Goal: Transaction & Acquisition: Purchase product/service

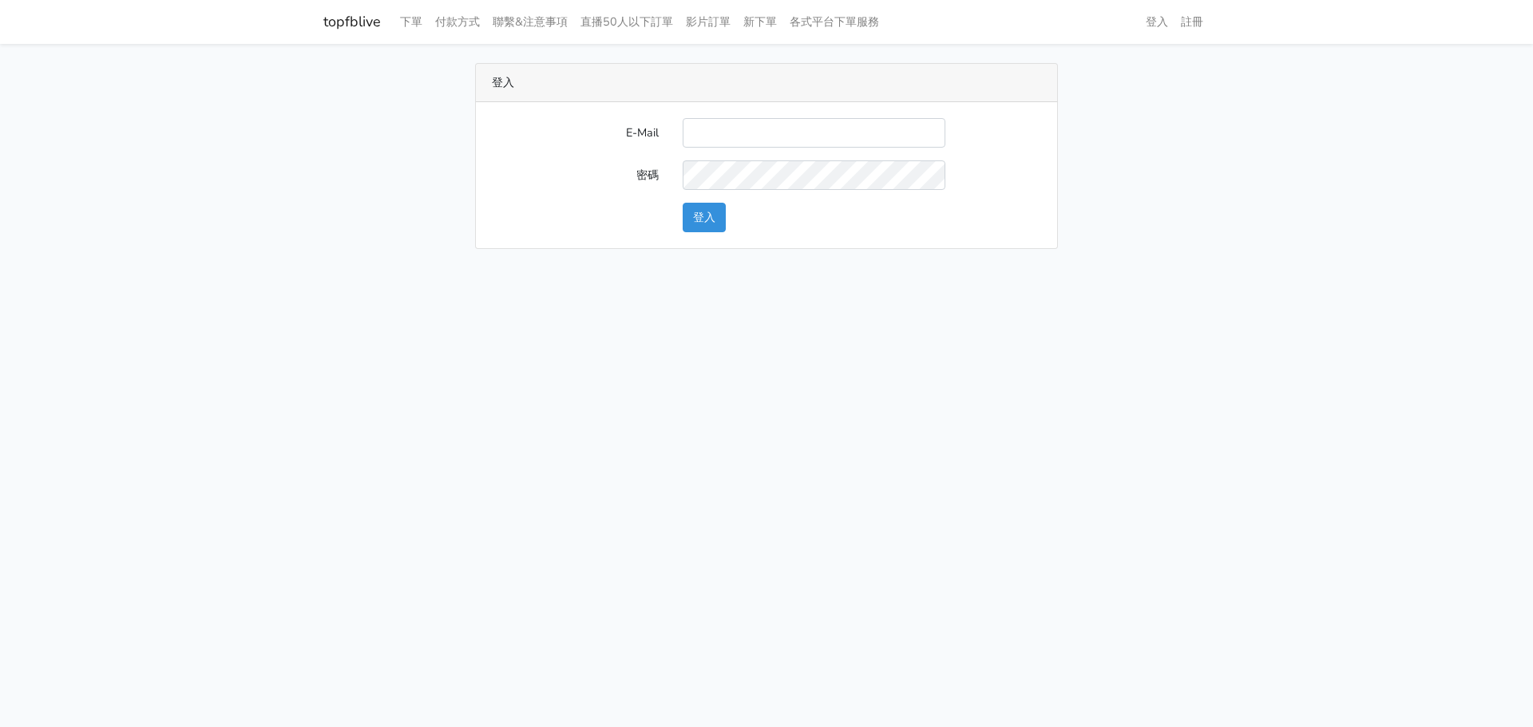
type input "[EMAIL_ADDRESS][DOMAIN_NAME]"
drag, startPoint x: 686, startPoint y: 223, endPoint x: 675, endPoint y: 224, distance: 10.4
click at [675, 224] on div "登入" at bounding box center [862, 218] width 382 height 30
click at [697, 220] on button "登入" at bounding box center [704, 218] width 43 height 30
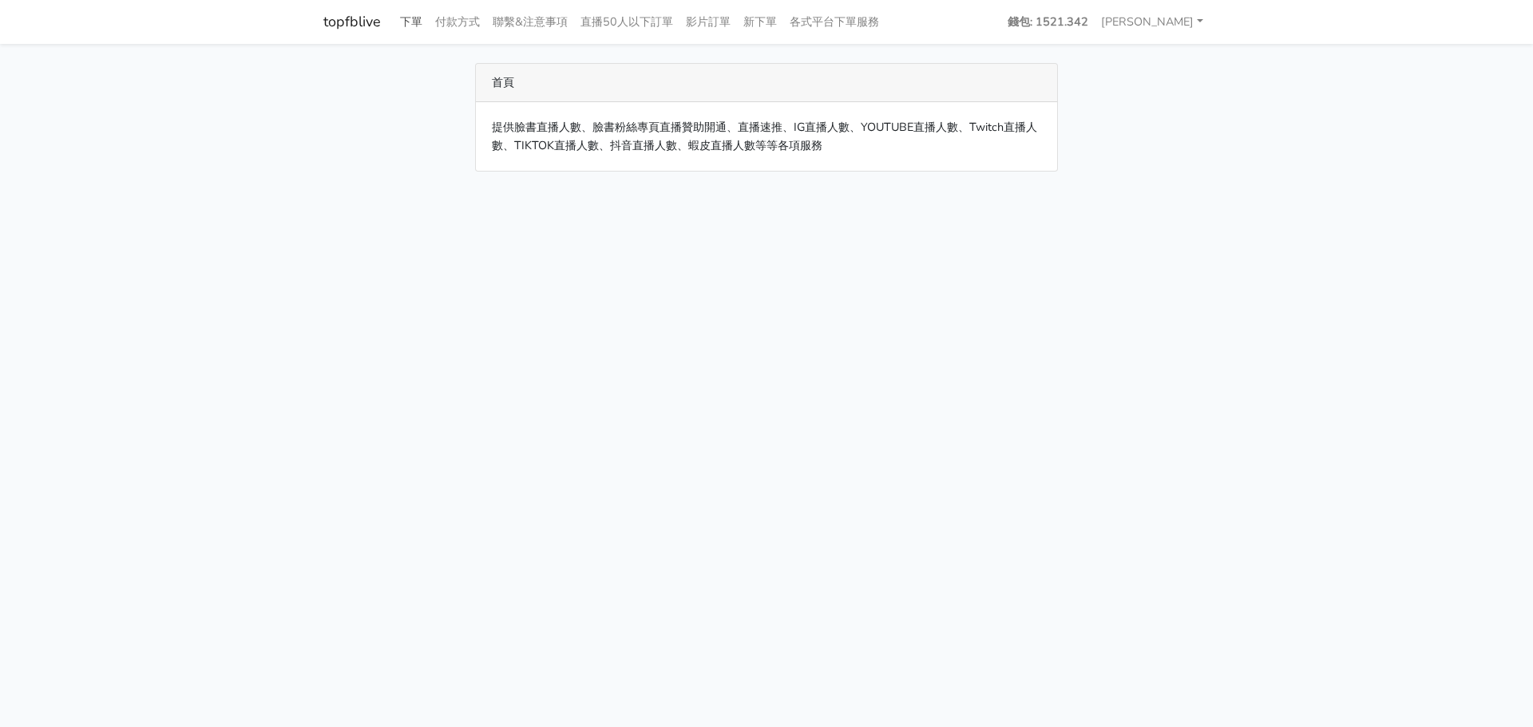
click at [420, 18] on link "下單" at bounding box center [411, 21] width 35 height 31
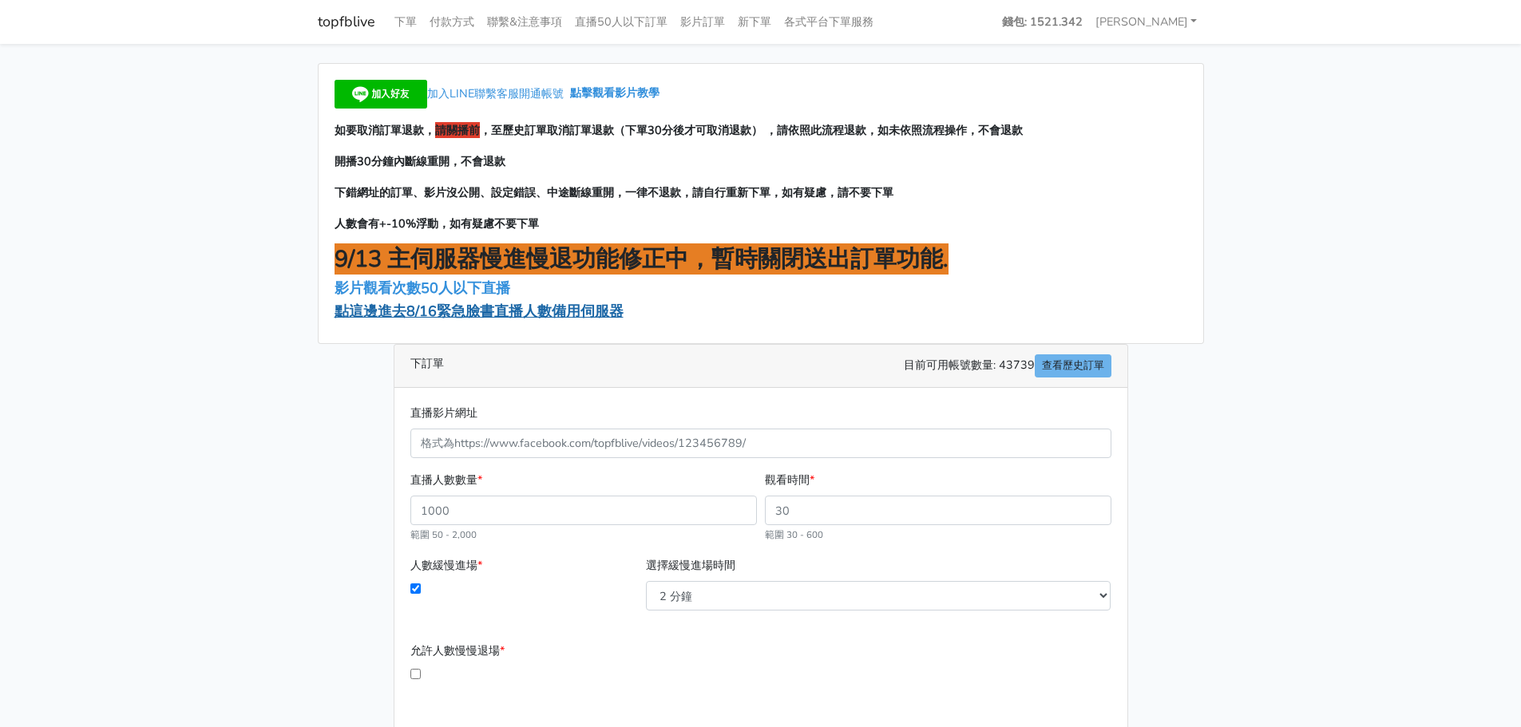
click at [482, 320] on span "點這邊進去8/16緊急臉書直播人數備用伺服器" at bounding box center [479, 311] width 289 height 19
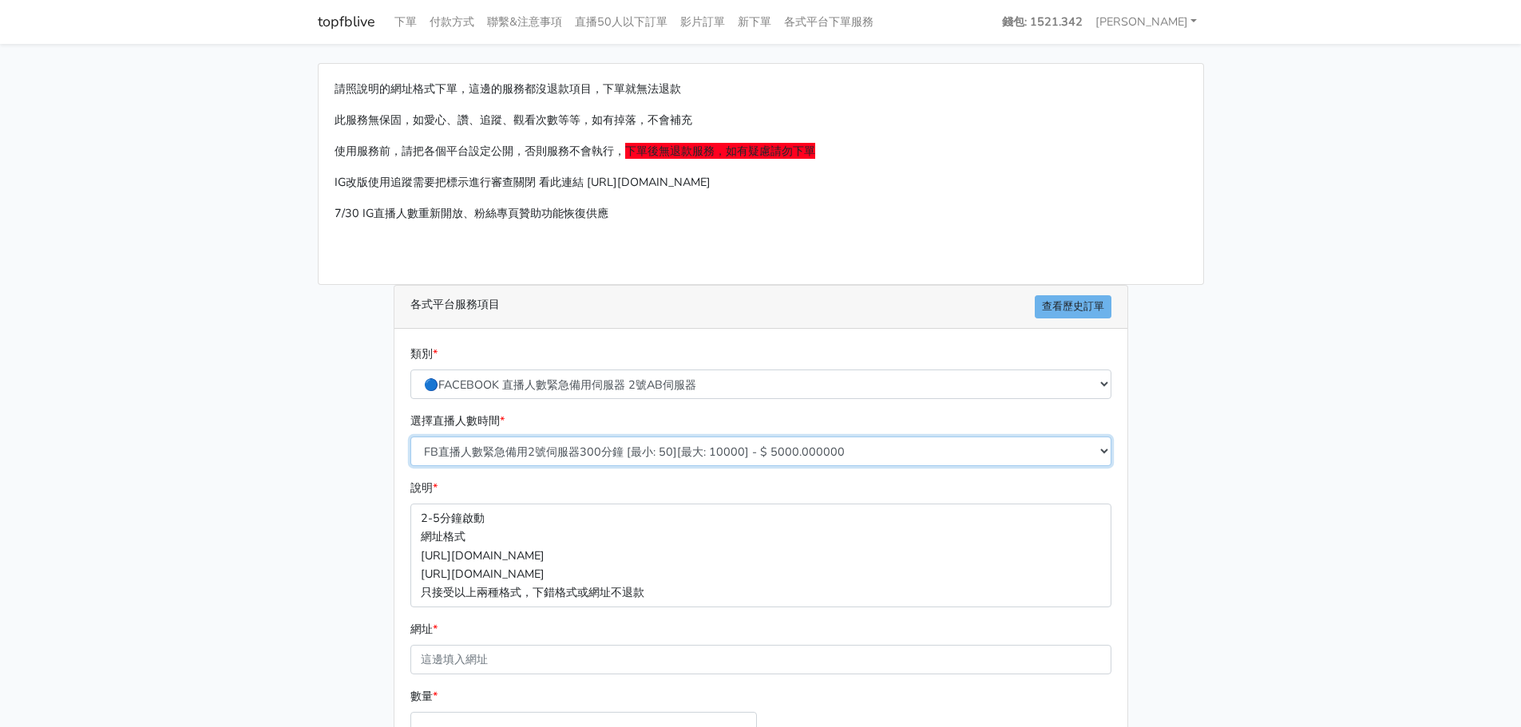
click at [549, 461] on select "FB直播人數緊急備用2號伺服器300分鐘 [最小: 50][最大: 10000] - $ 5000.000000 FB直播人數緊急備用2號伺服器60分鐘 [最…" at bounding box center [760, 452] width 701 height 30
select select "575"
click at [410, 437] on select "FB直播人數緊急備用2號伺服器300分鐘 [最小: 50][最大: 10000] - $ 5000.000000 FB直播人數緊急備用2號伺服器60分鐘 [最…" at bounding box center [760, 452] width 701 height 30
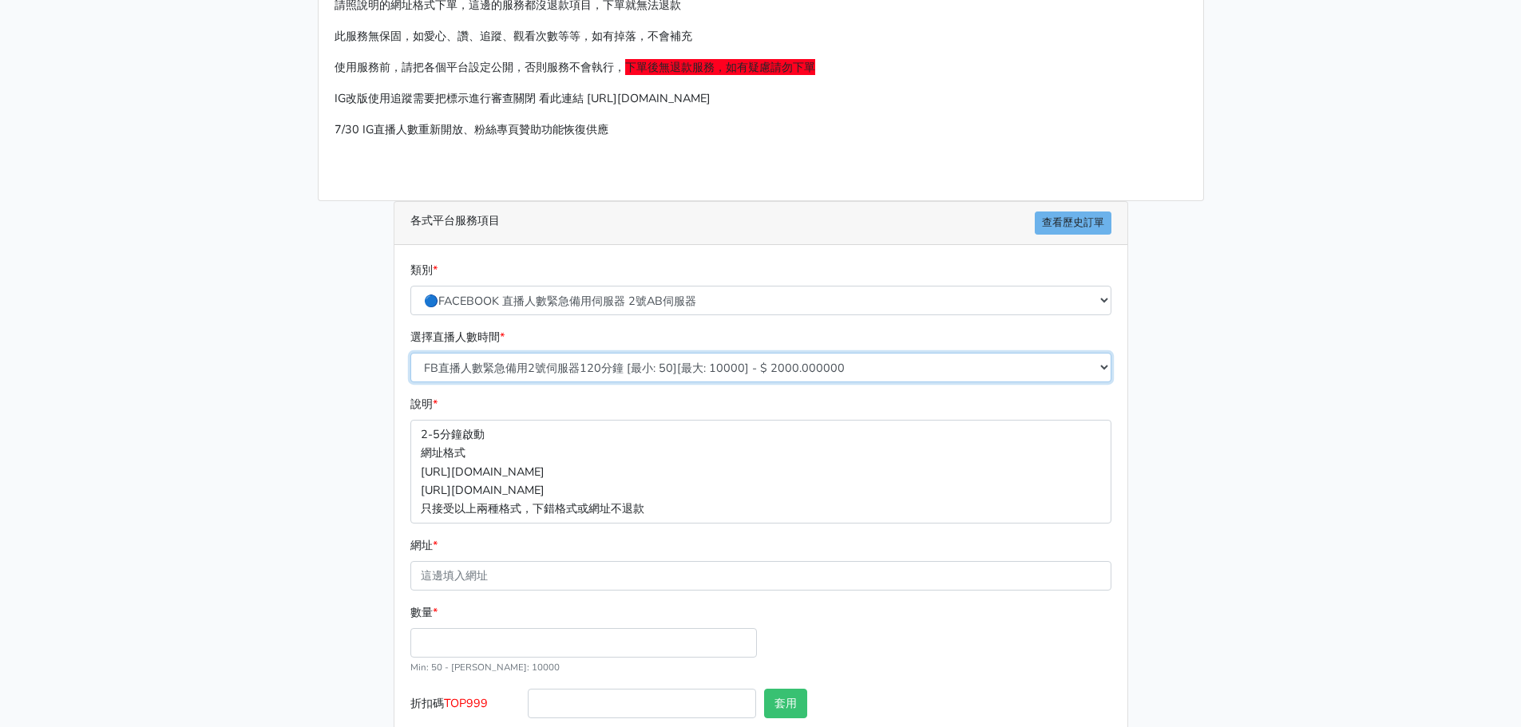
scroll to position [160, 0]
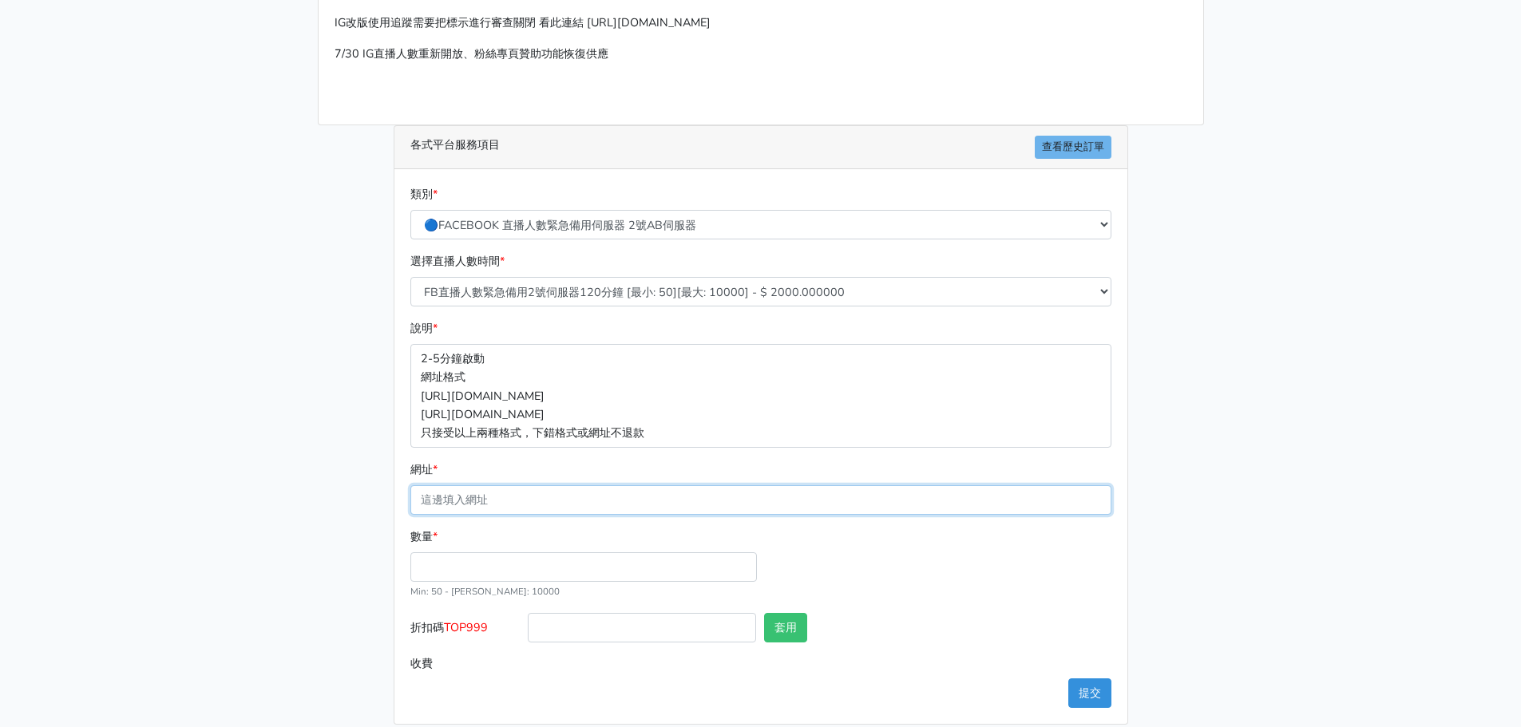
click at [549, 488] on input "網址 *" at bounding box center [760, 500] width 701 height 30
paste input "https://www.facebook.com/NewTaipeiCityFA/videos/1178208077450182"
type input "https://www.facebook.com/NewTaipeiCityFA/videos/1178208077450182"
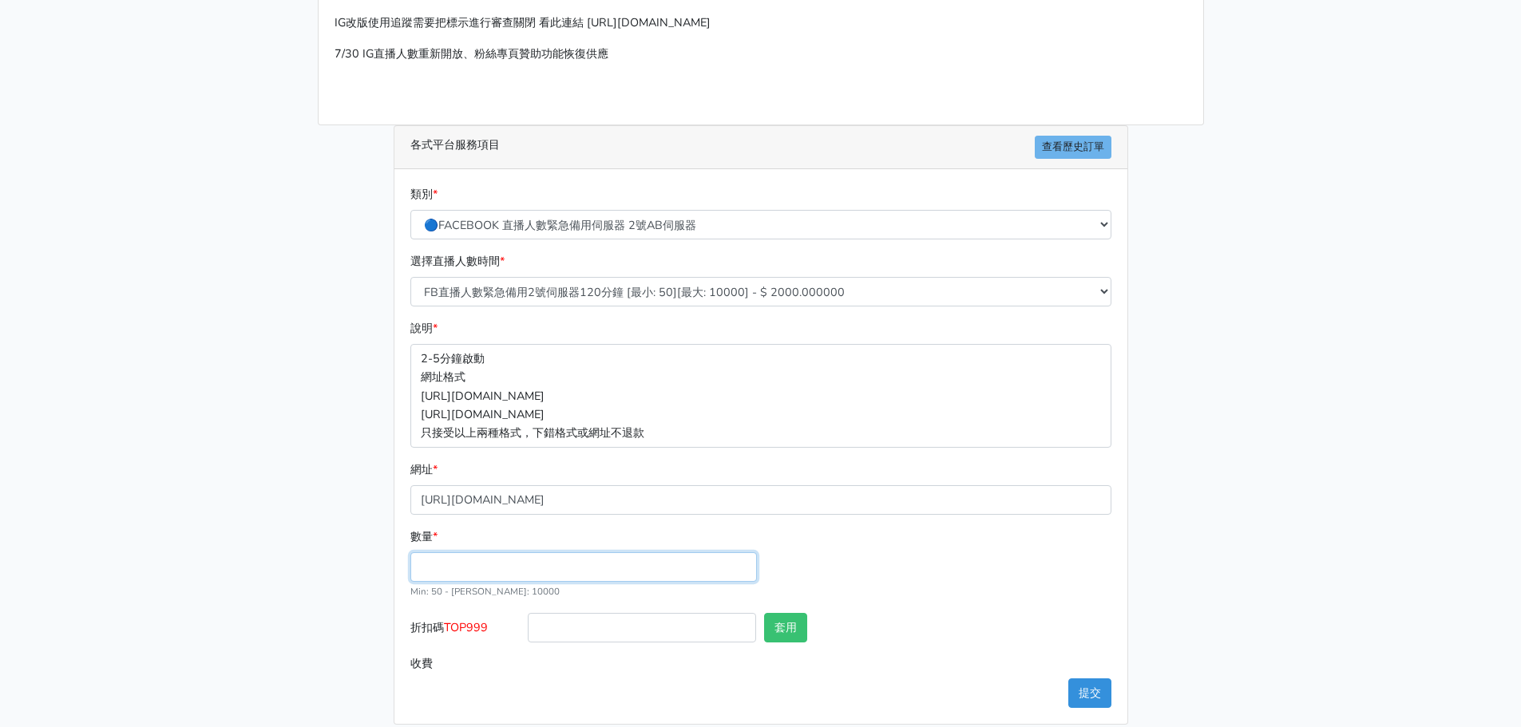
drag, startPoint x: 450, startPoint y: 572, endPoint x: 460, endPoint y: 555, distance: 19.3
click at [460, 555] on input "數量 *" at bounding box center [583, 567] width 346 height 30
type input "100"
type input "200.000"
drag, startPoint x: 468, startPoint y: 604, endPoint x: 446, endPoint y: 651, distance: 52.5
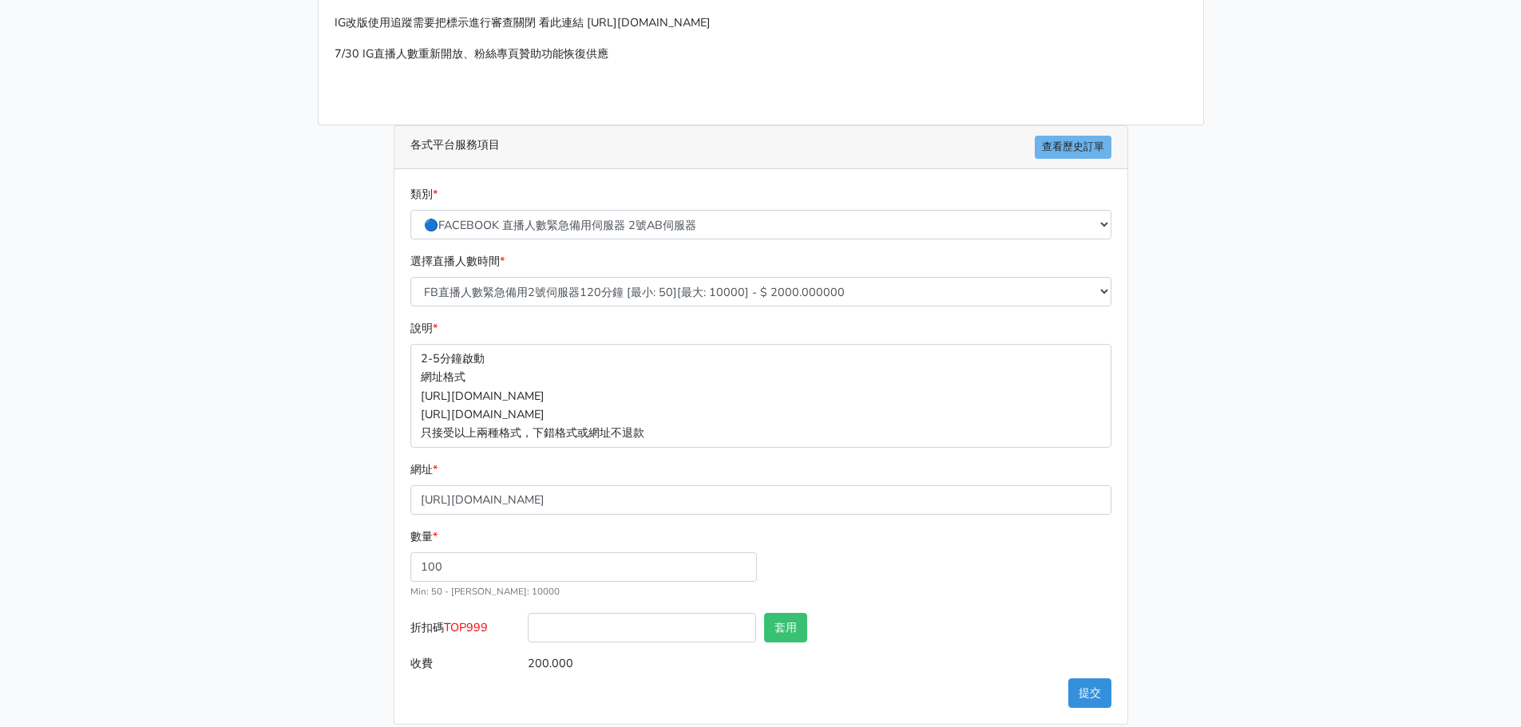
click at [446, 648] on form "類別 * 🔵FACEBOOK 直播人數緊急備用伺服器 2號AB伺服器 🔵FACEBOOK 網軍專用貼文留言 安全保密 🔵9/30 FACEBOOK 直播人數緩…" at bounding box center [760, 431] width 701 height 493
click at [446, 651] on label "收費" at bounding box center [465, 664] width 118 height 30
click at [528, 651] on input "200.000" at bounding box center [819, 664] width 583 height 30
click at [446, 651] on label "收費" at bounding box center [465, 664] width 118 height 30
click at [528, 651] on input "200.000" at bounding box center [819, 664] width 583 height 30
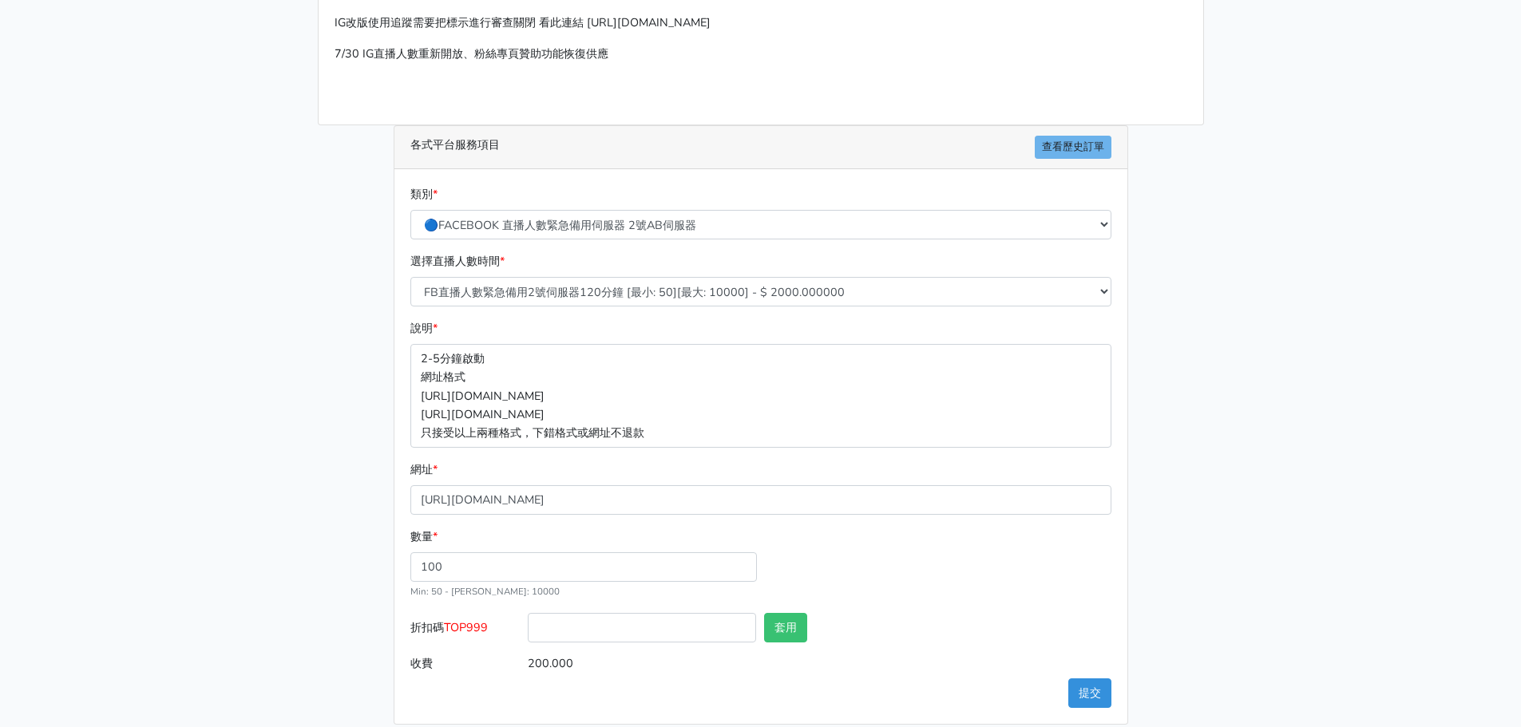
click at [463, 623] on span "TOP999" at bounding box center [466, 628] width 44 height 16
click at [528, 623] on input "折扣碼 TOP999" at bounding box center [642, 628] width 228 height 30
click at [463, 623] on span "TOP999" at bounding box center [466, 628] width 44 height 16
click at [528, 623] on input "折扣碼 TOP999" at bounding box center [642, 628] width 228 height 30
copy span "TOP999"
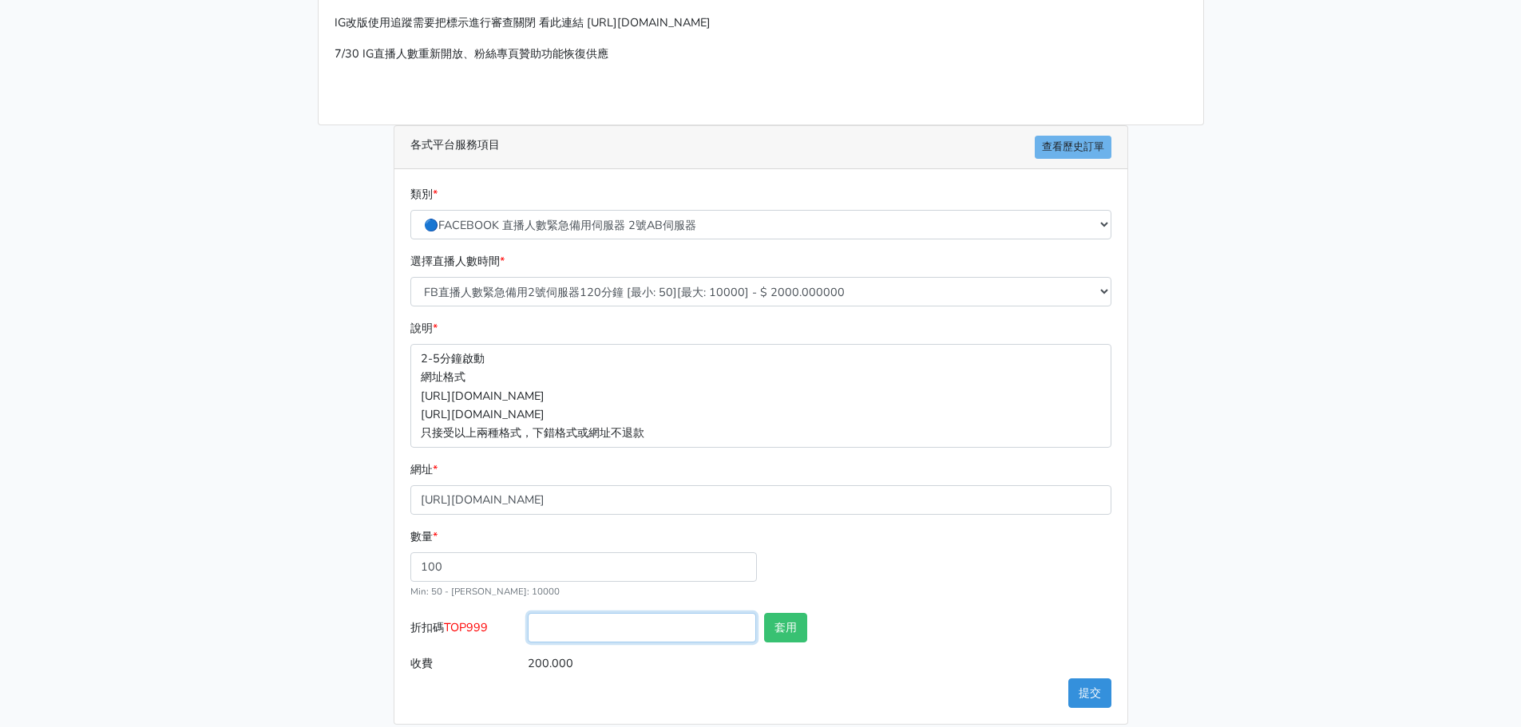
drag, startPoint x: 615, startPoint y: 624, endPoint x: 747, endPoint y: 614, distance: 132.9
click at [617, 624] on input "折扣碼 TOP999" at bounding box center [642, 628] width 228 height 30
paste input "TOP999"
type input "TOP999"
click at [788, 614] on button "套用" at bounding box center [785, 628] width 43 height 30
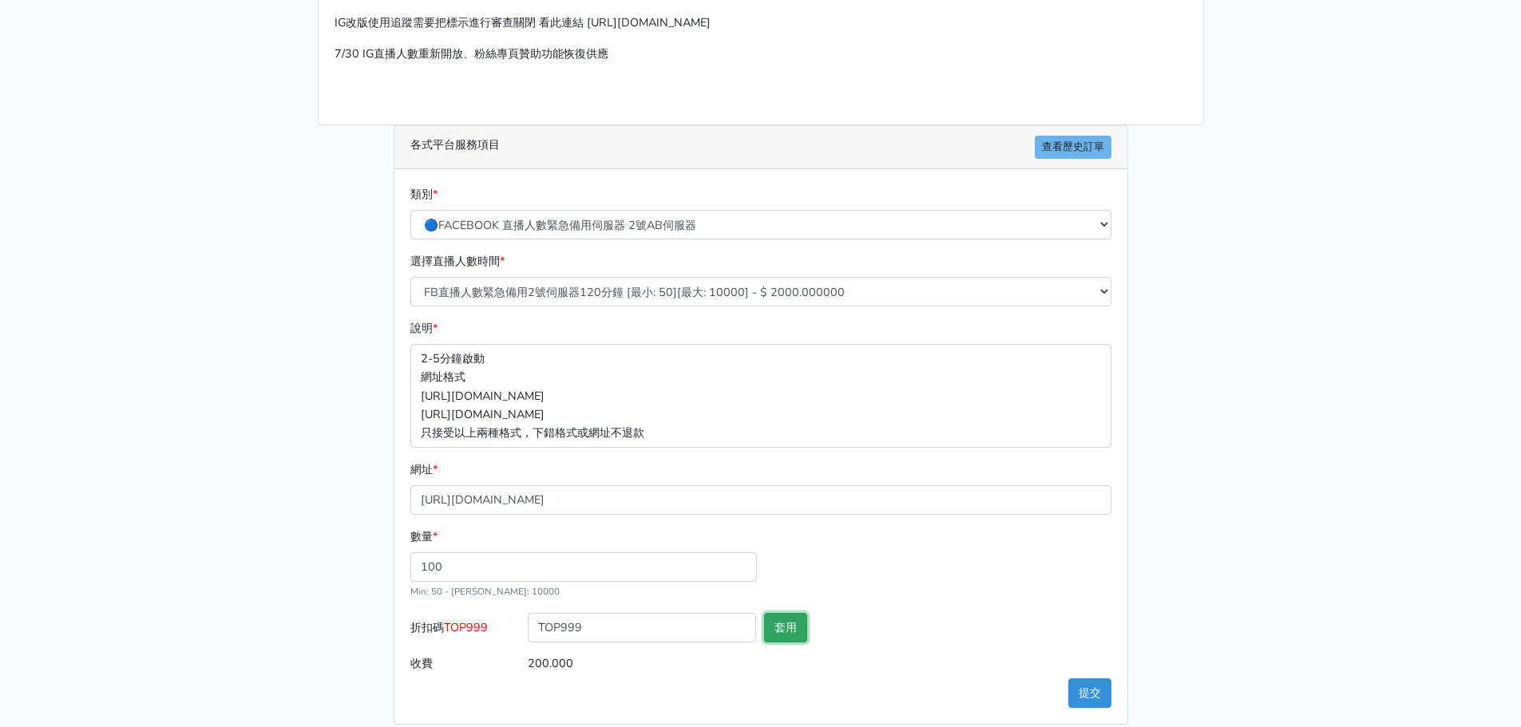
type input "套用失敗"
click at [1083, 691] on button "提交" at bounding box center [1089, 694] width 43 height 30
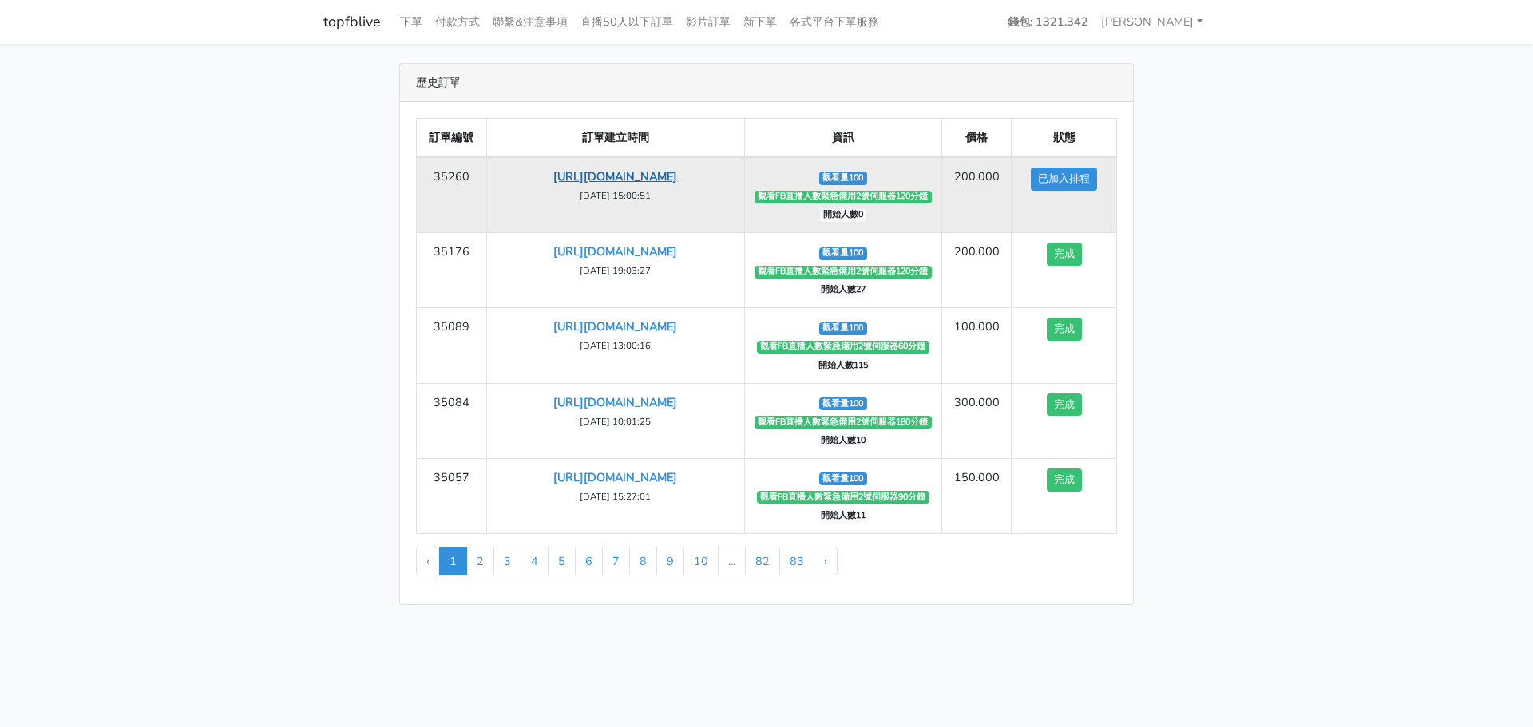
click at [634, 178] on link "https://www.facebook.com/NewTaipeiCityFA/videos/1178208077450182" at bounding box center [615, 176] width 124 height 16
